Goal: Information Seeking & Learning: Understand process/instructions

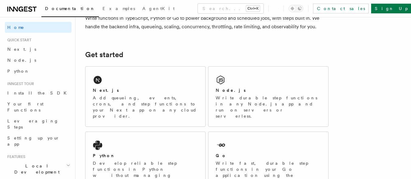
scroll to position [91, 0]
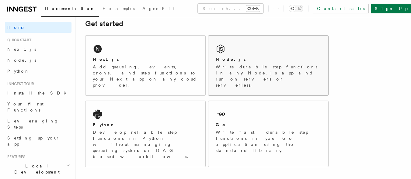
click at [229, 58] on h2 "Node.js" at bounding box center [231, 59] width 30 height 6
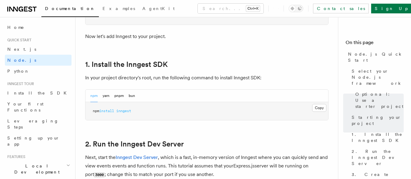
scroll to position [365, 0]
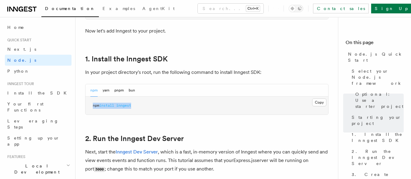
drag, startPoint x: 138, startPoint y: 107, endPoint x: 93, endPoint y: 108, distance: 44.8
click at [93, 108] on pre "npm install inngest" at bounding box center [207, 106] width 243 height 18
copy span "npm install inngest"
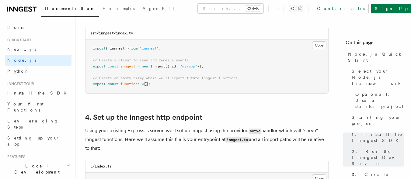
scroll to position [822, 0]
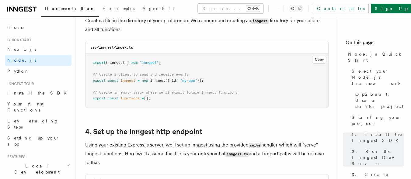
drag, startPoint x: 94, startPoint y: 64, endPoint x: 232, endPoint y: 101, distance: 142.7
click at [232, 101] on pre "import { Inngest } from "inngest" ; // Create a client to send and receive even…" at bounding box center [207, 81] width 243 height 54
copy code "import { Inngest } from "inngest" ; // Create a client to send and receive even…"
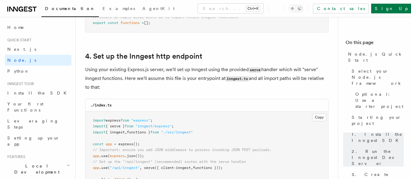
scroll to position [944, 0]
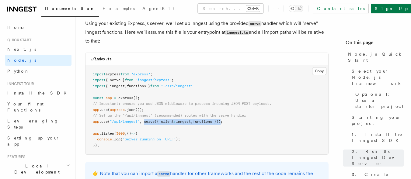
drag, startPoint x: 146, startPoint y: 122, endPoint x: 226, endPoint y: 121, distance: 80.1
click at [223, 121] on span "app .use ( "/api/inngest" , serve ({ client : inngest , functions }));" at bounding box center [158, 122] width 130 height 4
copy span "serve ({ client : inngest , functions })"
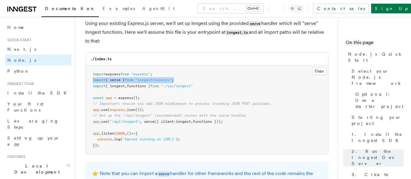
drag, startPoint x: 93, startPoint y: 79, endPoint x: 181, endPoint y: 81, distance: 88.3
click at [181, 81] on pre "import express from "express" ; import { serve } from "inngest/express" ; impor…" at bounding box center [207, 110] width 243 height 90
copy span "import { serve } from "inngest/express" ;"
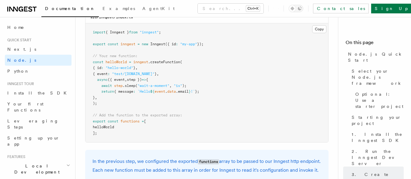
scroll to position [1218, 0]
